Goal: Navigation & Orientation: Find specific page/section

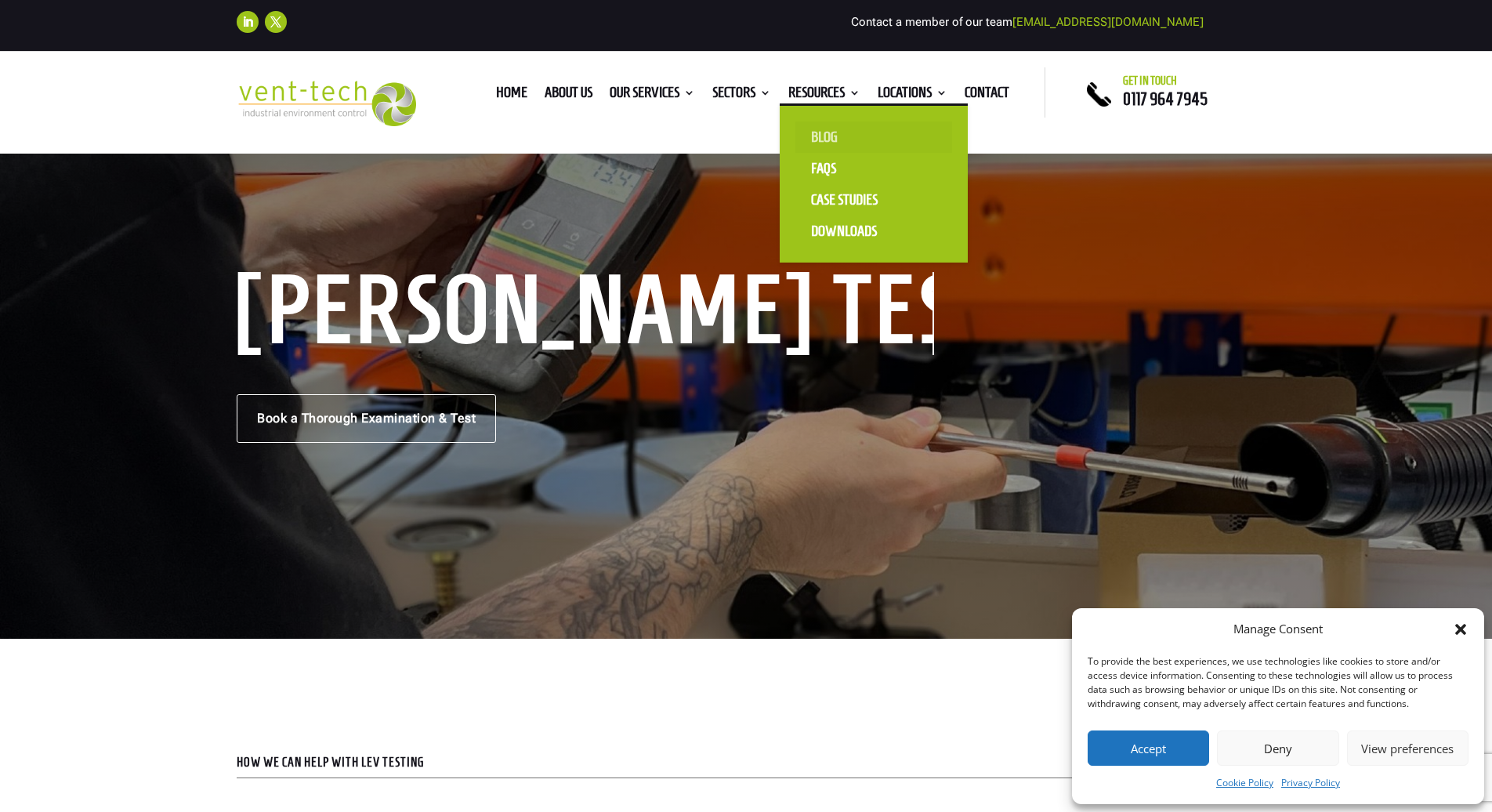
click at [820, 136] on link "Blog" at bounding box center [873, 136] width 156 height 31
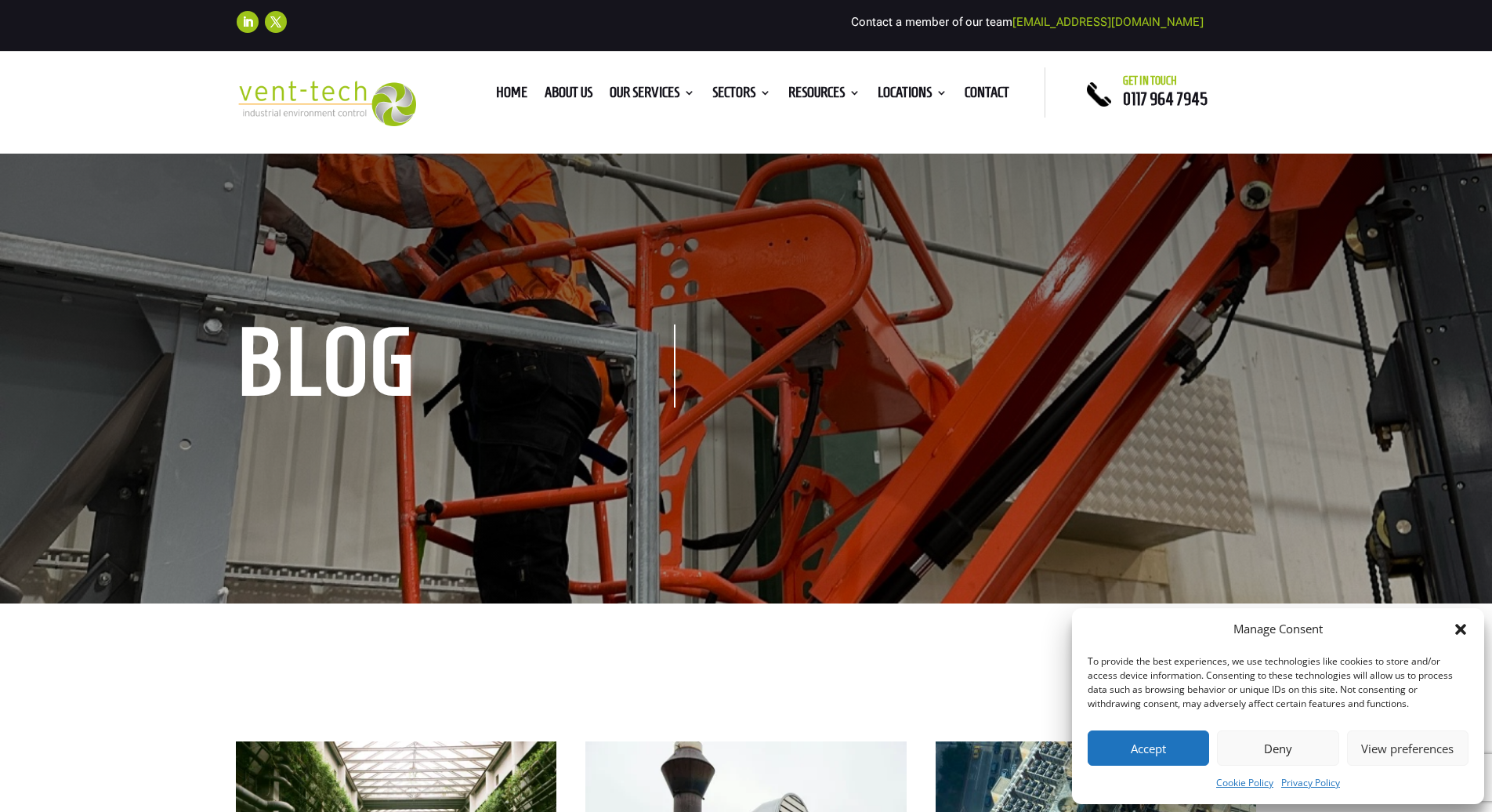
click at [1256, 756] on button "Deny" at bounding box center [1278, 748] width 121 height 35
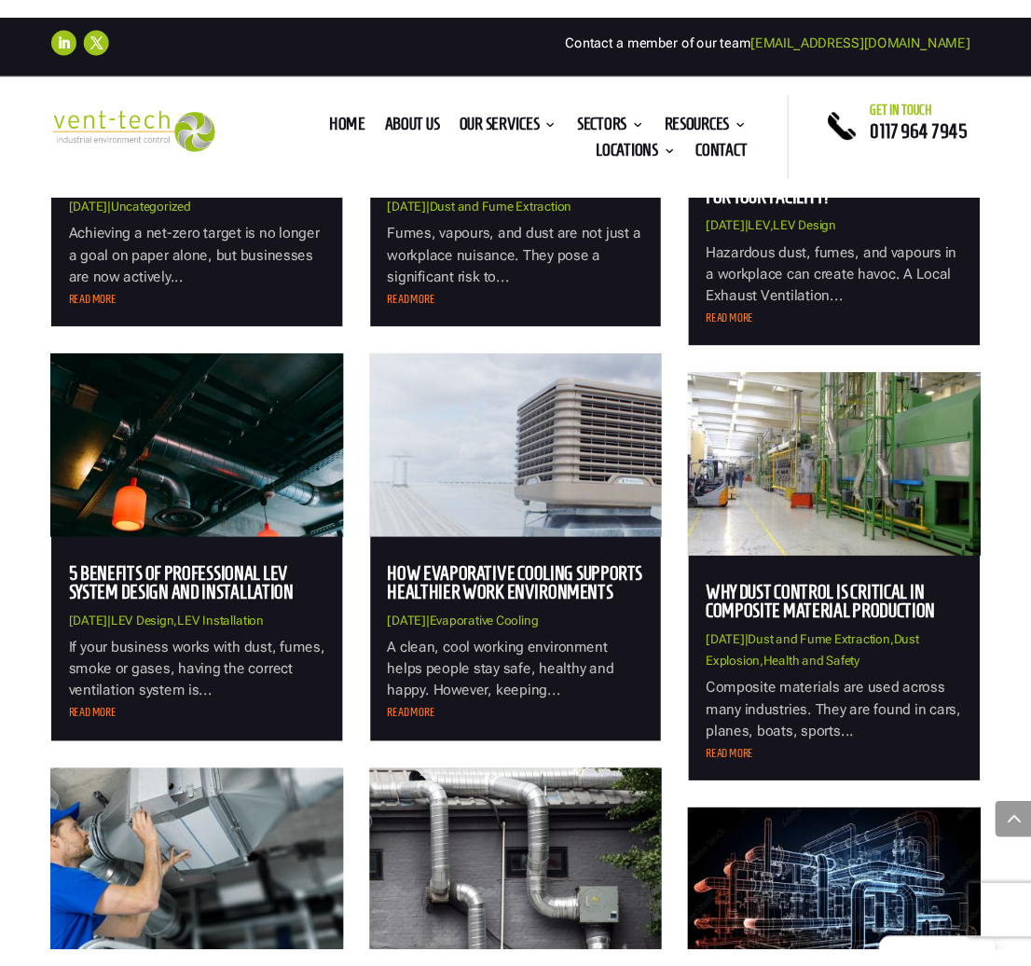
scroll to position [958, 0]
